Goal: Navigation & Orientation: Find specific page/section

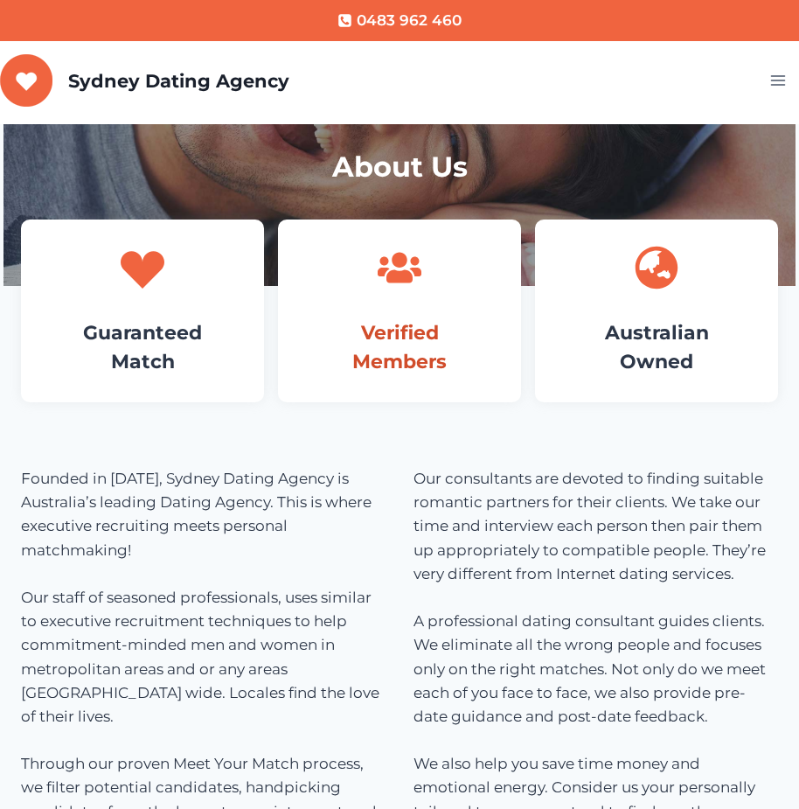
click at [409, 369] on link "Verified Members" at bounding box center [399, 347] width 94 height 52
click at [553, 183] on h1 "About Us" at bounding box center [399, 167] width 751 height 42
click at [648, 341] on link "Australian Owned" at bounding box center [657, 347] width 104 height 52
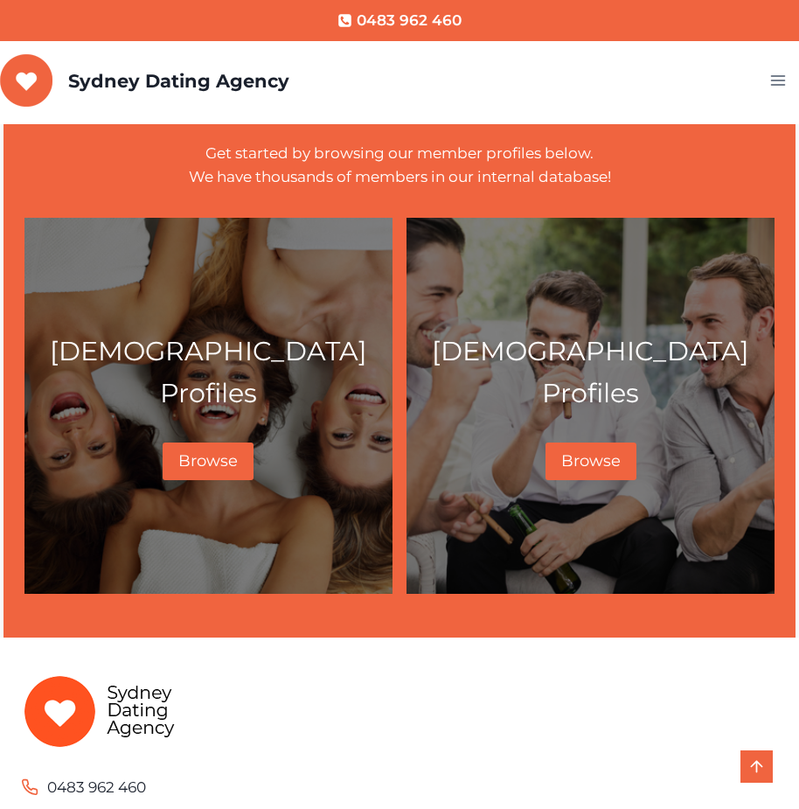
scroll to position [874, 0]
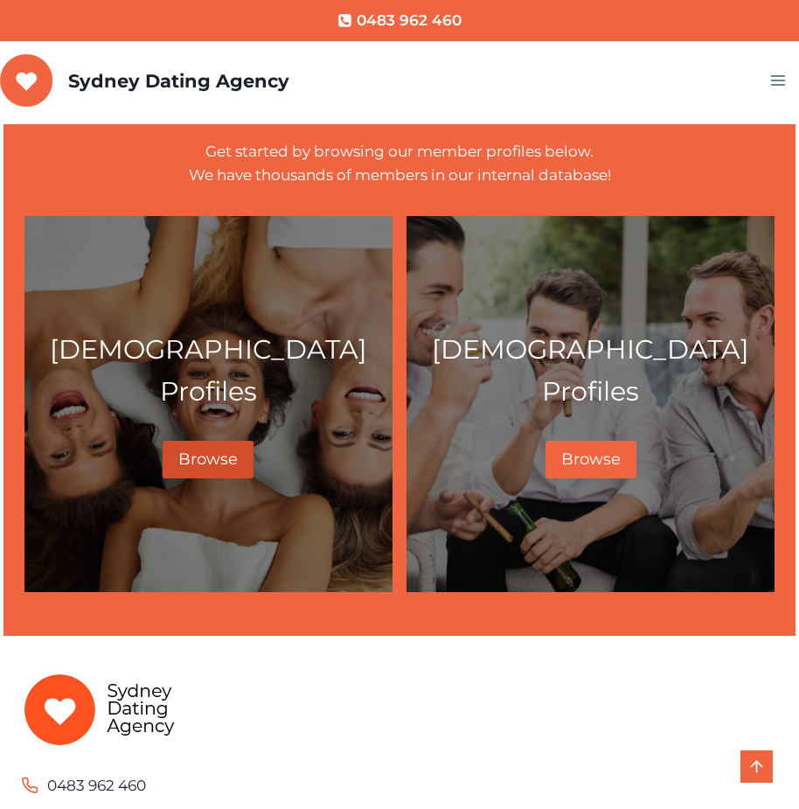
click at [228, 449] on span "Browse" at bounding box center [207, 458] width 59 height 19
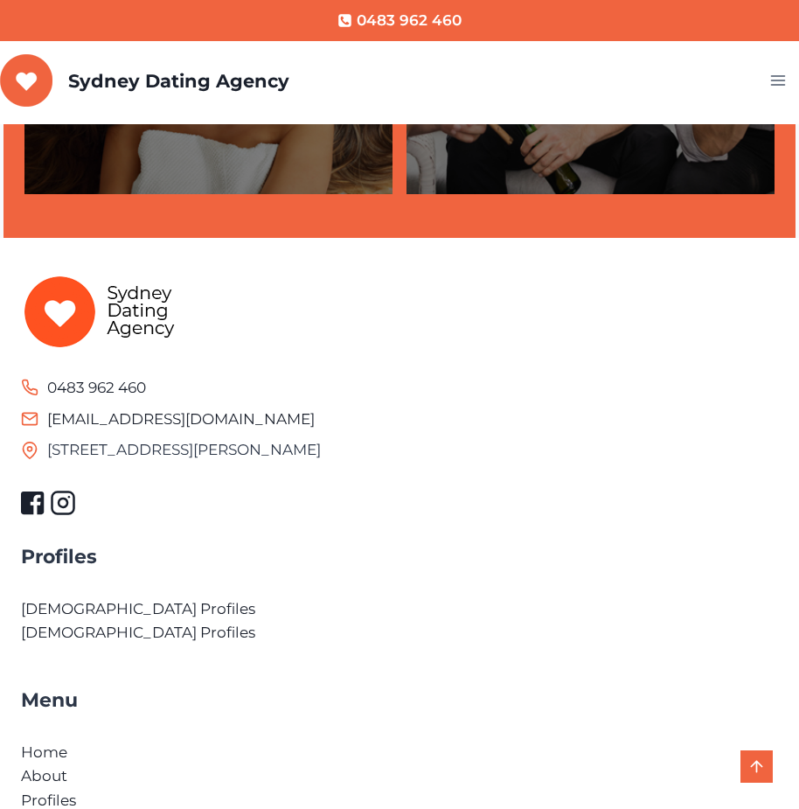
scroll to position [1311, 0]
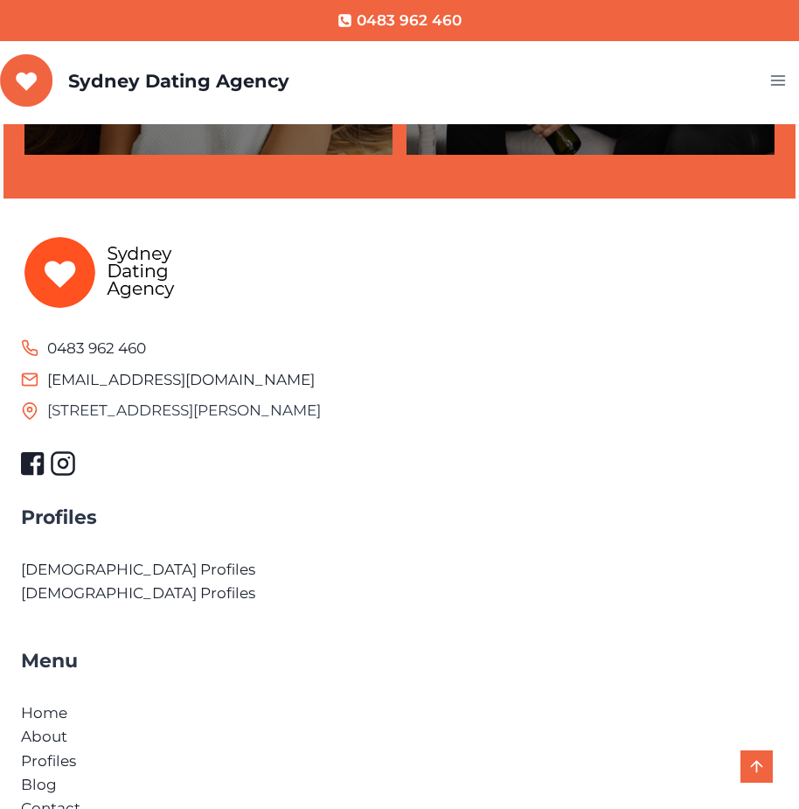
click at [202, 261] on figure at bounding box center [399, 270] width 757 height 77
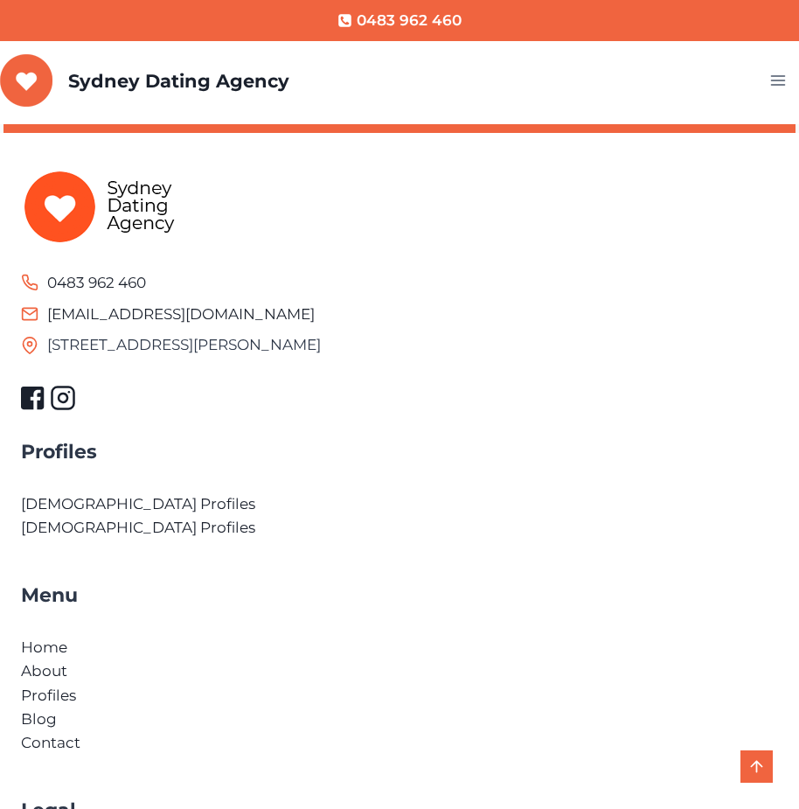
scroll to position [1546, 0]
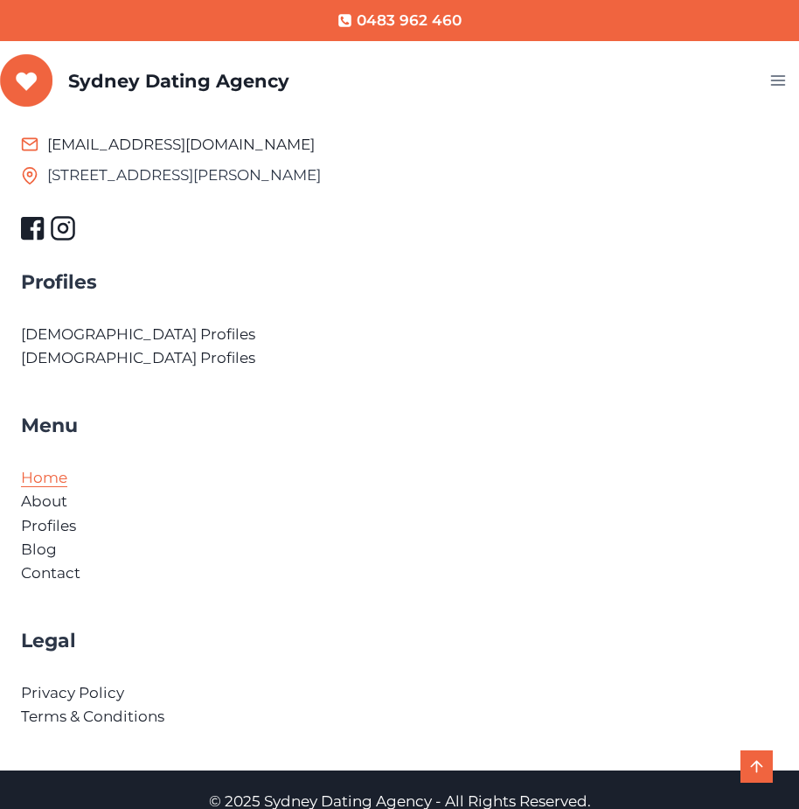
click at [54, 469] on link "Home" at bounding box center [44, 477] width 46 height 17
